Goal: Find specific page/section: Find specific page/section

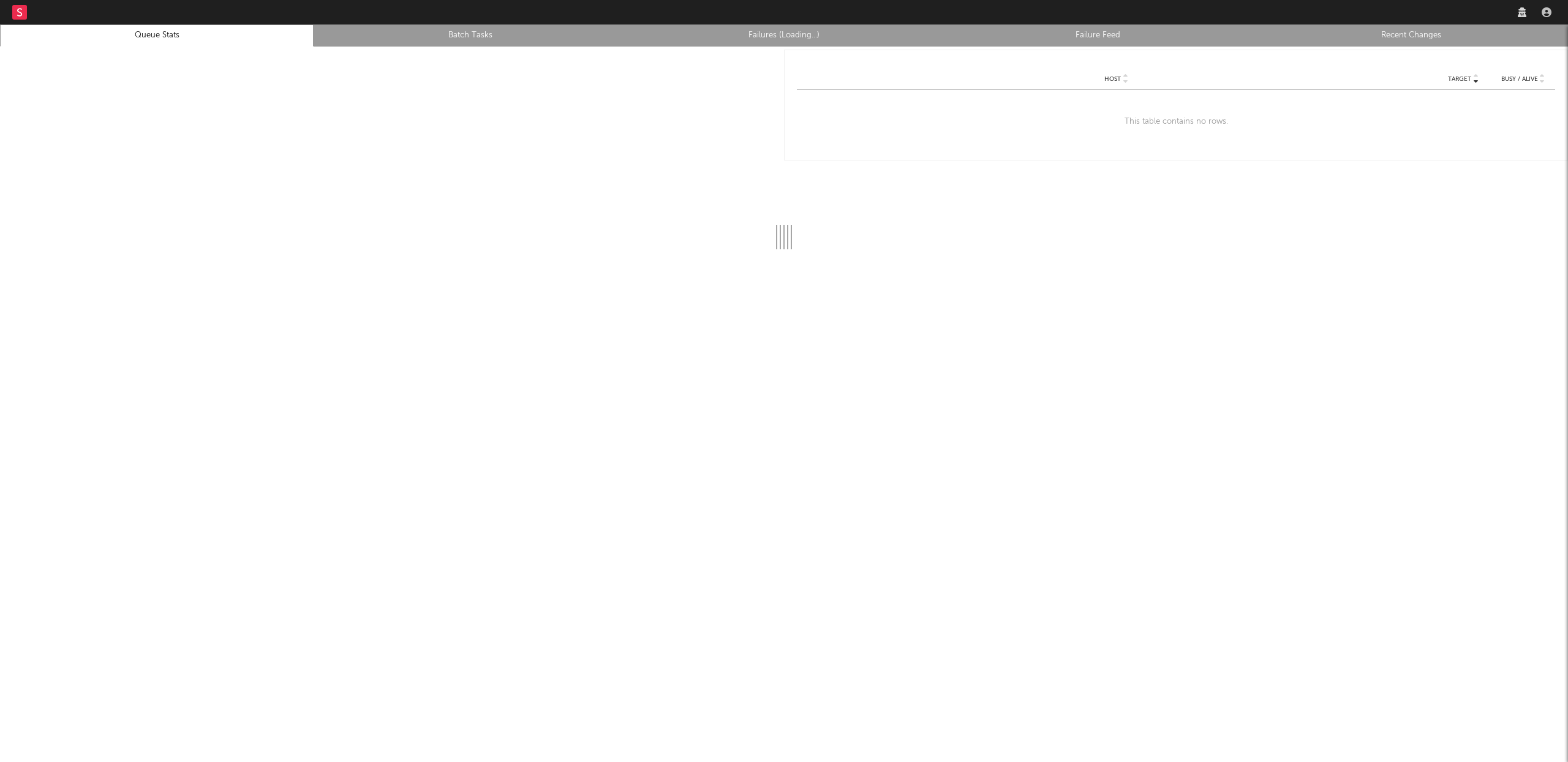
select select "tech"
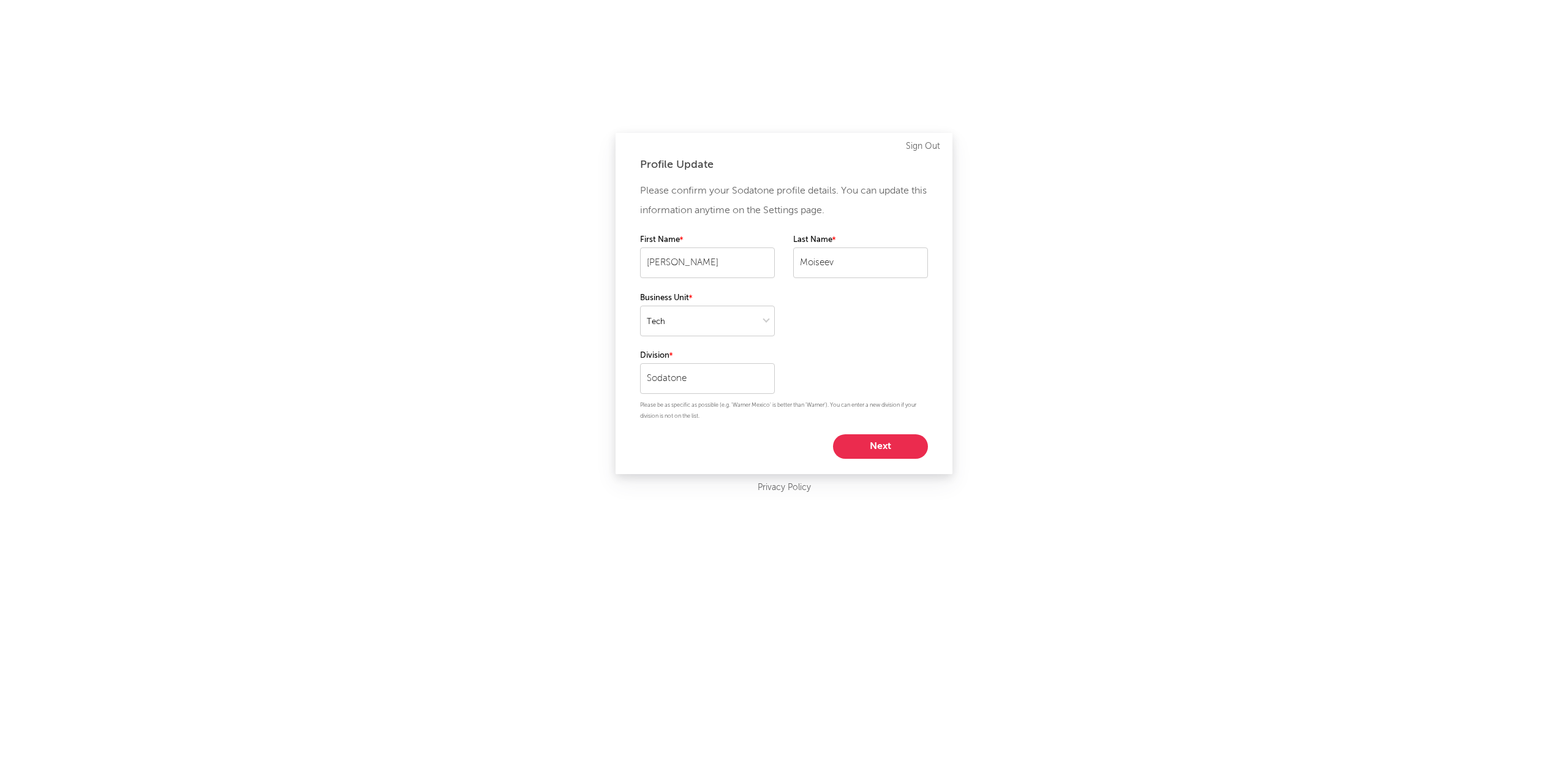
click at [883, 443] on button "Next" at bounding box center [880, 446] width 95 height 24
select select "other"
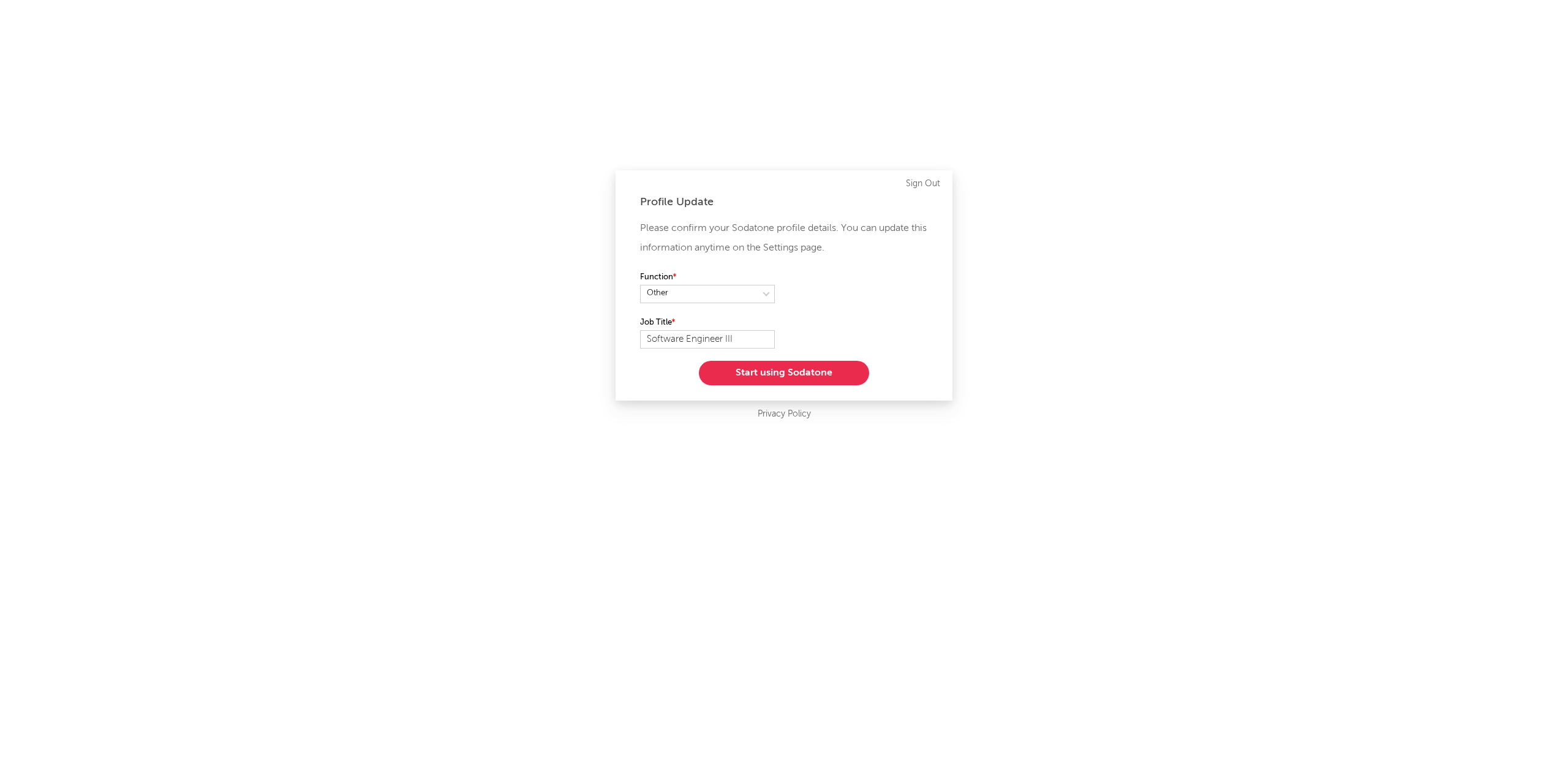
click at [788, 372] on button "Start using Sodatone" at bounding box center [784, 372] width 170 height 24
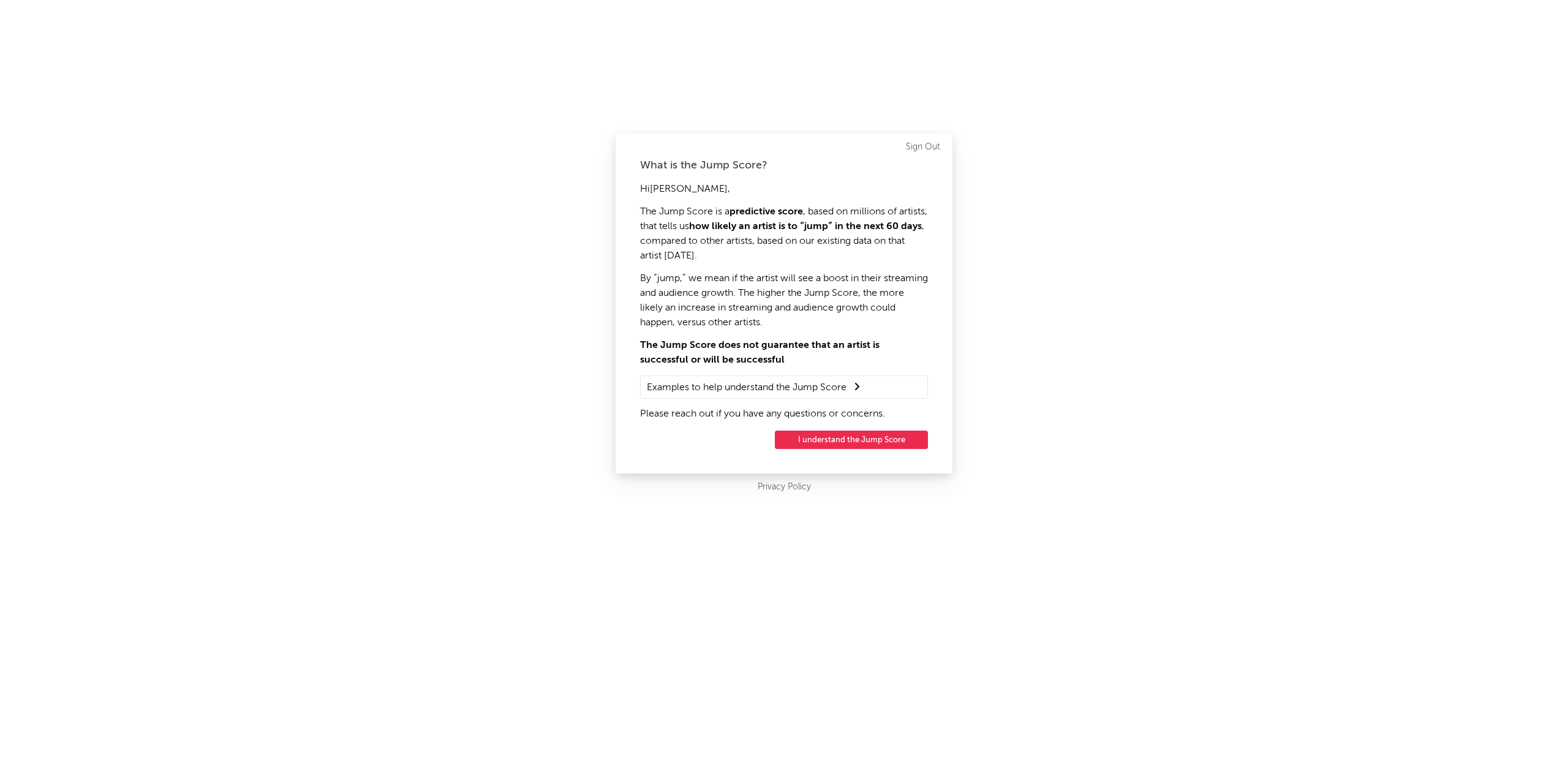
click at [877, 435] on button "I understand the Jump Score" at bounding box center [851, 440] width 153 height 19
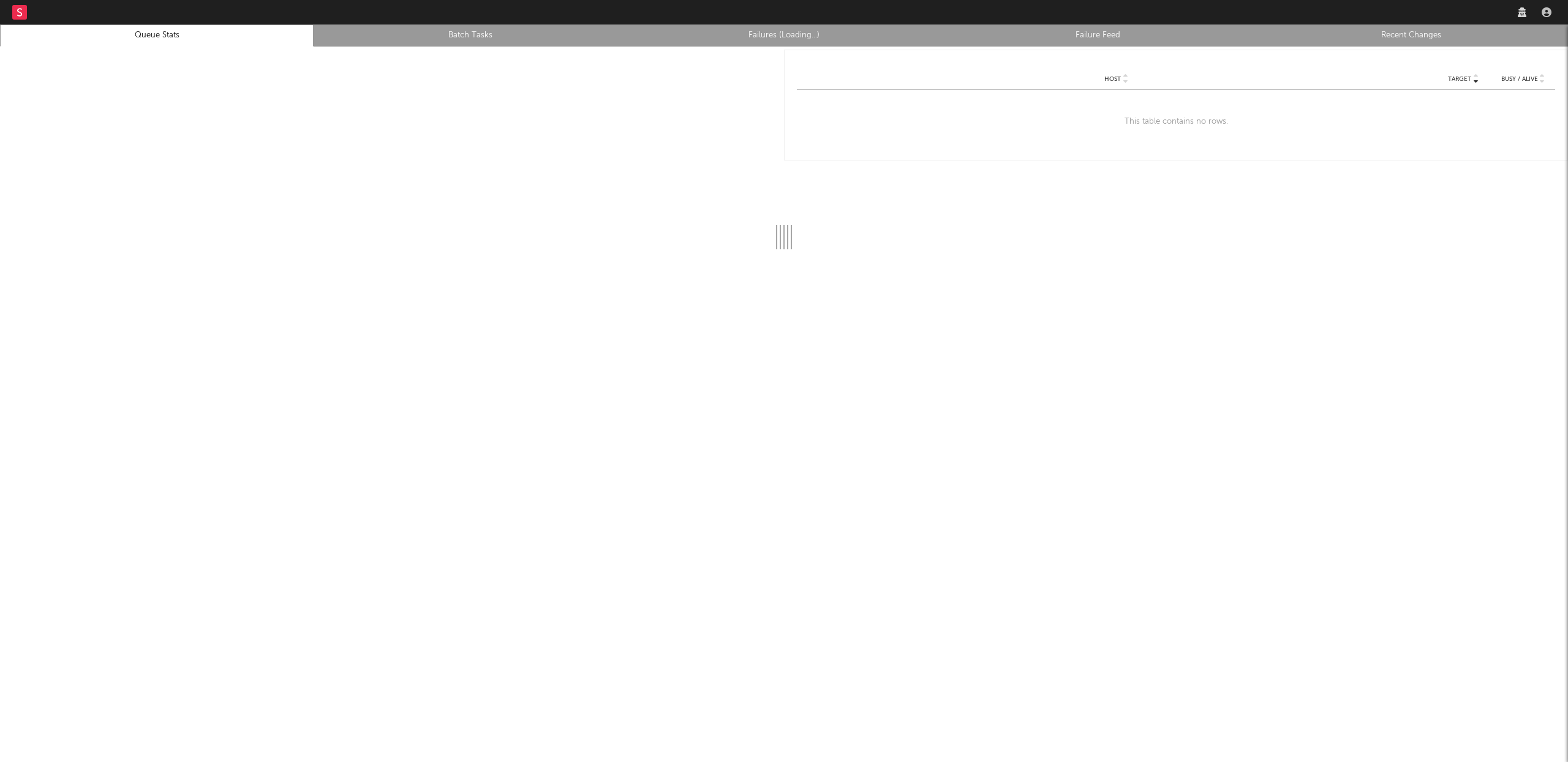
click at [1445, 39] on link "Recent Changes" at bounding box center [1410, 35] width 300 height 14
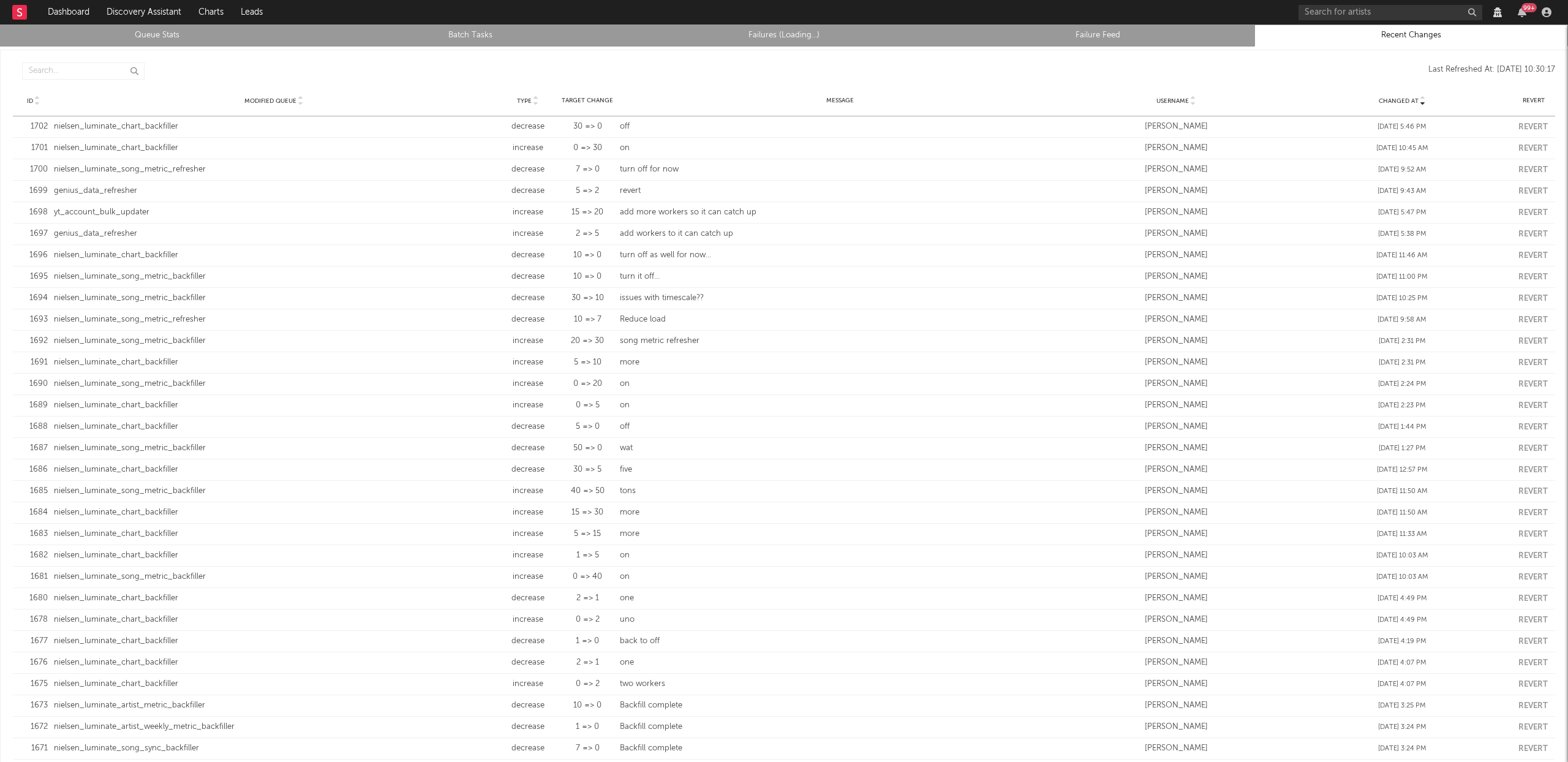
click at [171, 36] on link "Queue Stats" at bounding box center [157, 35] width 300 height 14
